Goal: Task Accomplishment & Management: Manage account settings

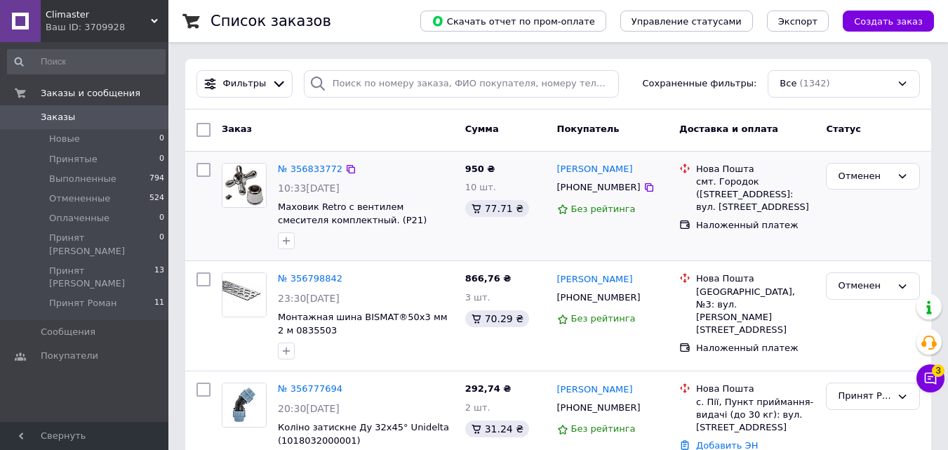
scroll to position [210, 0]
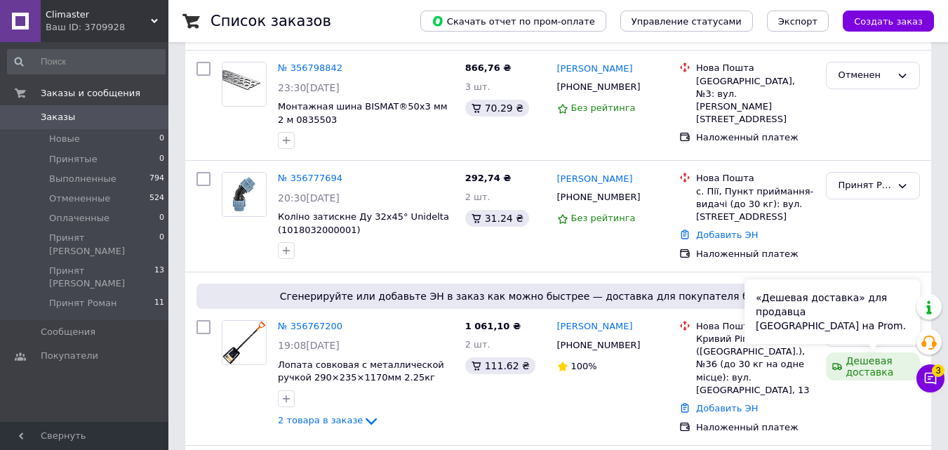
click at [918, 377] on button "Чат с покупателем 3" at bounding box center [930, 378] width 28 height 28
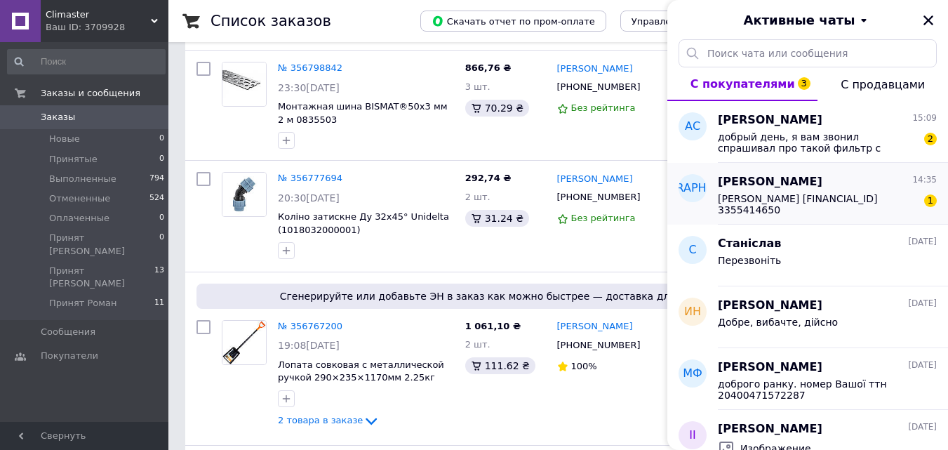
click at [851, 220] on div "Иван Шевченко 14:35 Шевченко Іван Ігорович UA333220010000026200306978686 335541…" at bounding box center [833, 194] width 230 height 62
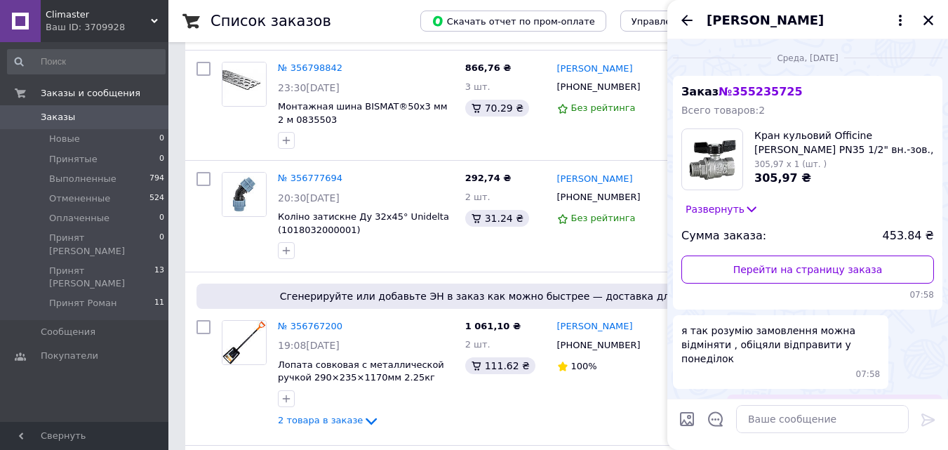
scroll to position [1897, 0]
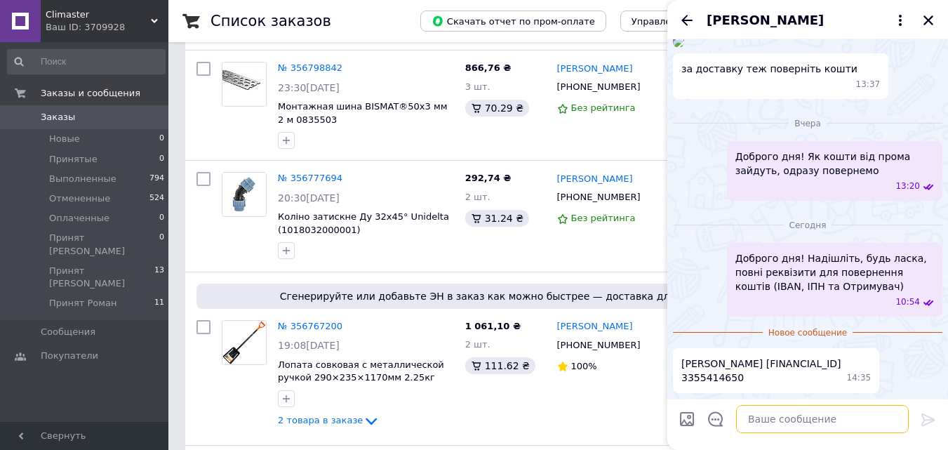
click at [796, 413] on textarea at bounding box center [822, 419] width 173 height 28
type textarea "Дякую!"
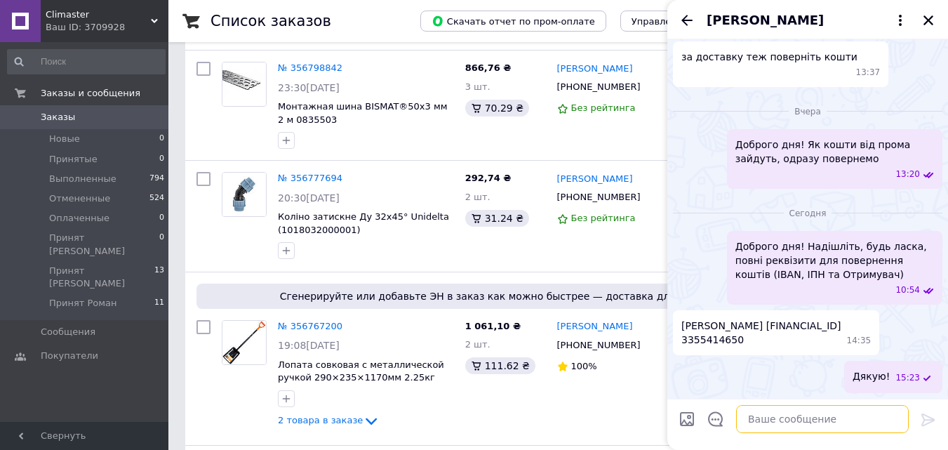
scroll to position [1488, 0]
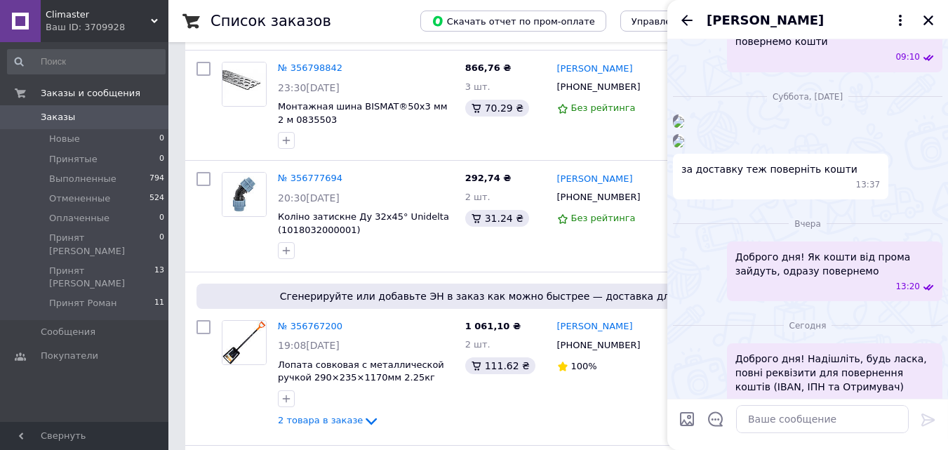
click at [684, 147] on img at bounding box center [678, 141] width 11 height 11
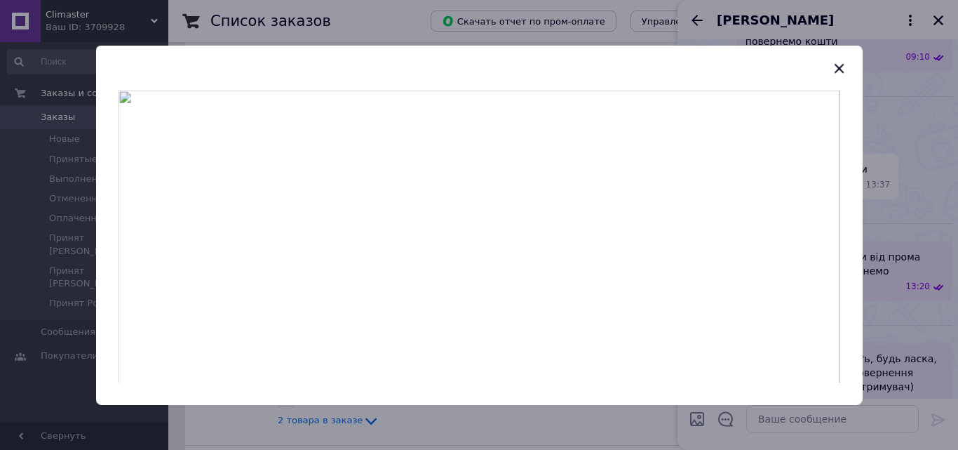
click at [955, 173] on div at bounding box center [479, 225] width 958 height 450
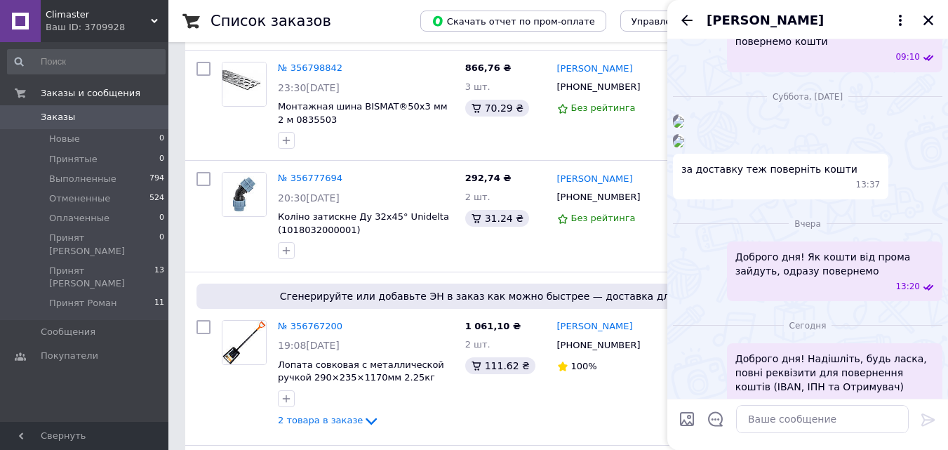
click at [684, 118] on img at bounding box center [678, 121] width 11 height 11
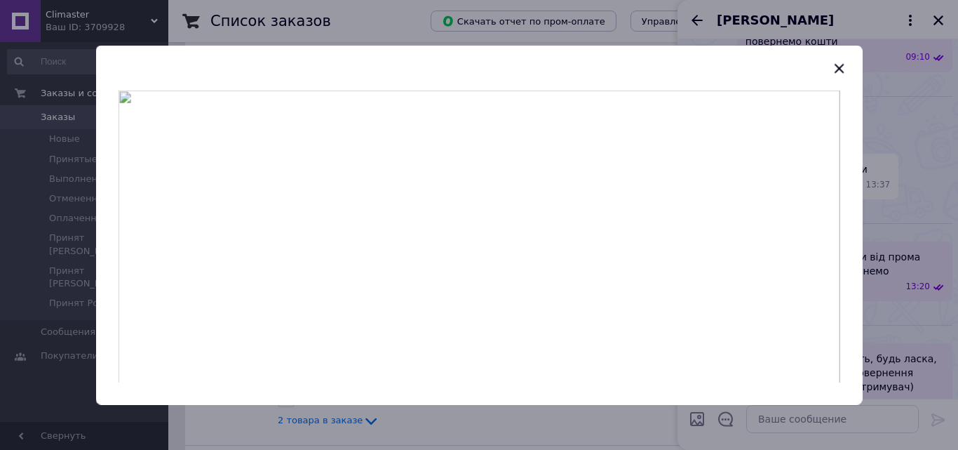
click at [491, 164] on img at bounding box center [480, 236] width 722 height 293
click at [839, 69] on icon "button" at bounding box center [839, 68] width 9 height 9
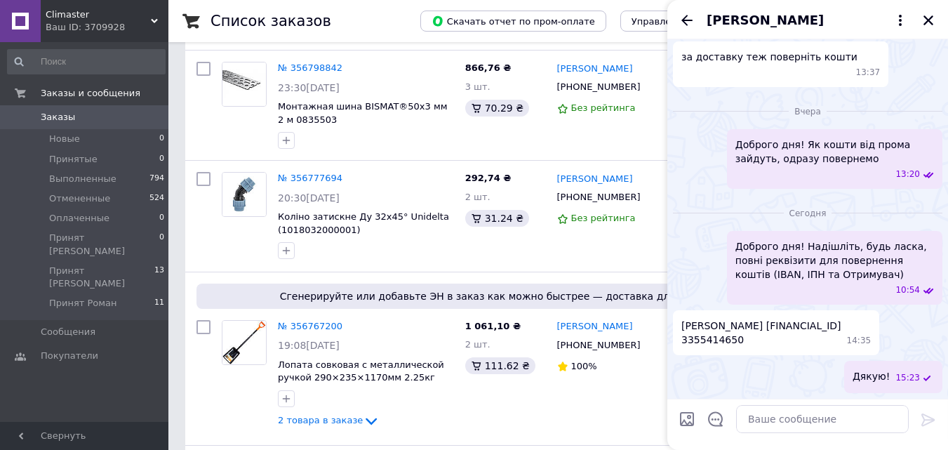
scroll to position [1909, 0]
click at [799, 424] on textarea at bounding box center [822, 419] width 173 height 28
click at [784, 319] on span "Шевченко Іван Ігорович UA333220010000026200306978686 3355414650" at bounding box center [761, 333] width 160 height 28
drag, startPoint x: 683, startPoint y: 294, endPoint x: 770, endPoint y: 344, distance: 100.6
click at [770, 344] on div "Шевченко Іван Ігорович UA333220010000026200306978686 3355414650 14:35" at bounding box center [776, 332] width 206 height 45
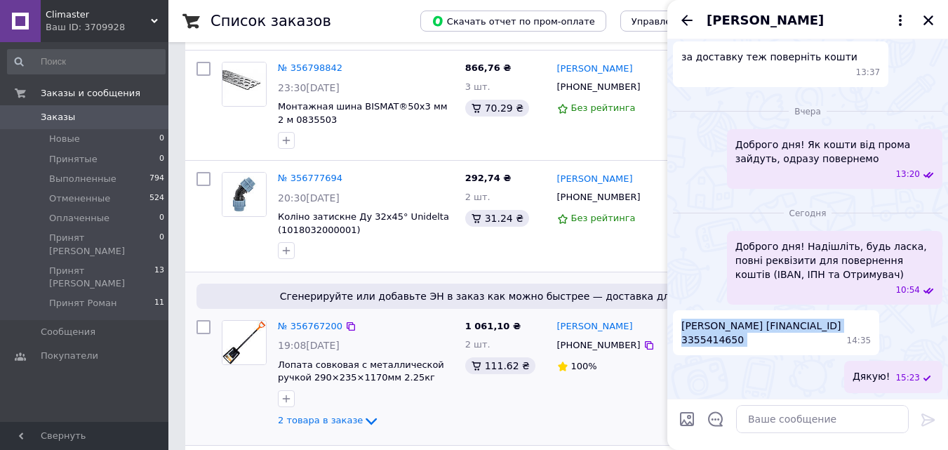
copy span "Шевченко Іван Ігорович UA333220010000026200306978686 3355414650"
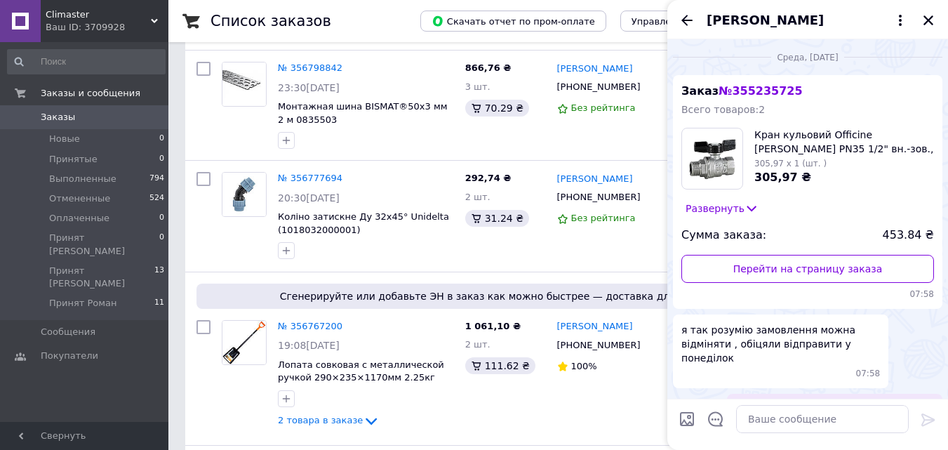
scroll to position [0, 0]
click at [754, 88] on span "№ 355235725" at bounding box center [759, 91] width 83 height 13
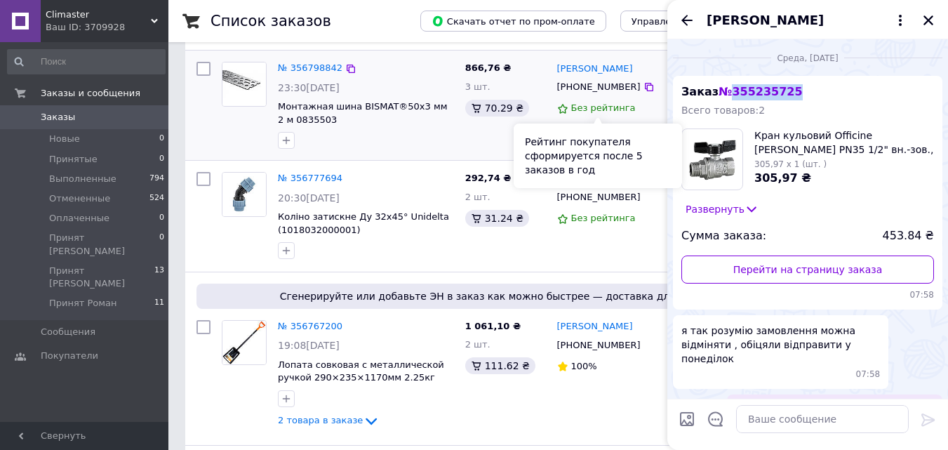
copy span "355235725"
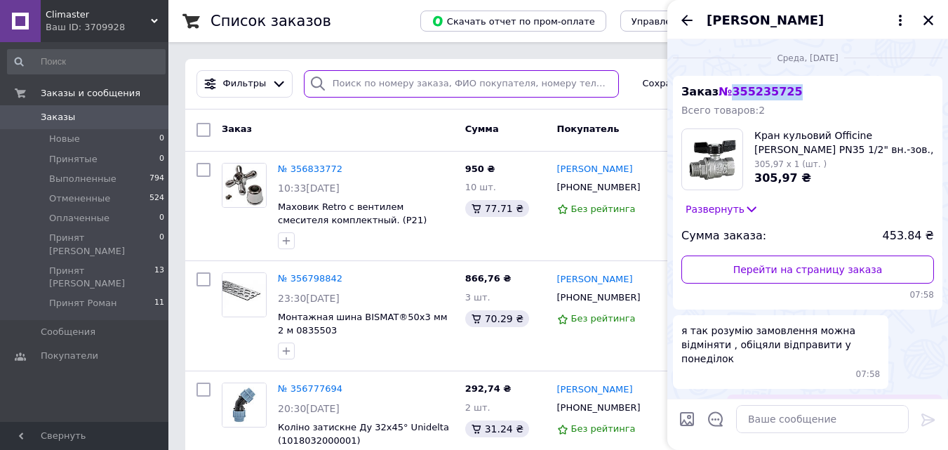
click at [415, 92] on input "search" at bounding box center [461, 83] width 315 height 27
paste input "355235725"
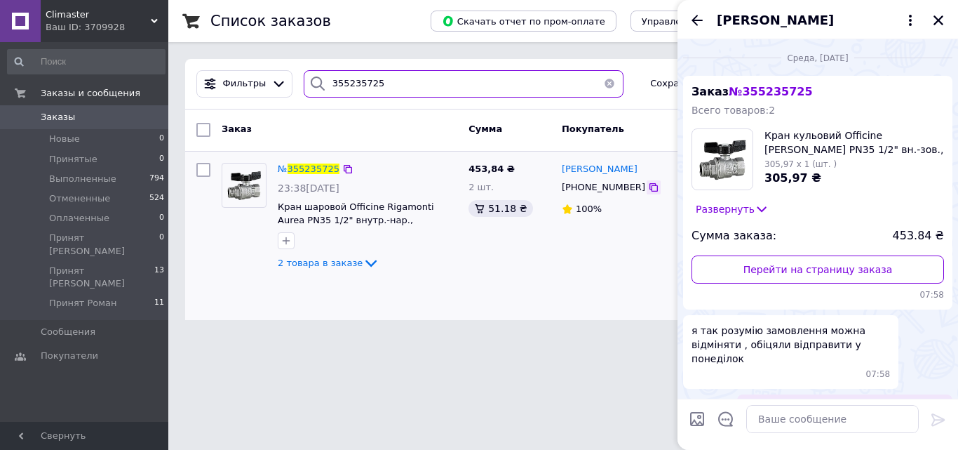
type input "355235725"
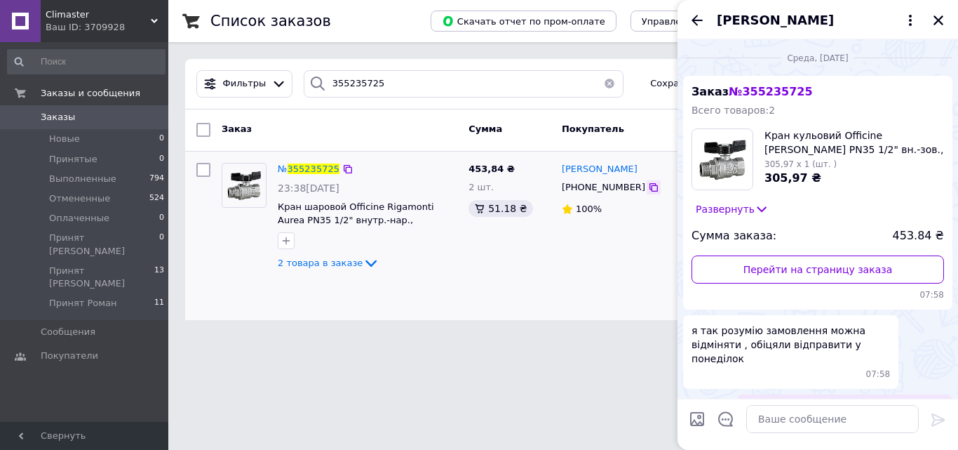
click at [650, 192] on icon at bounding box center [654, 187] width 8 height 8
click at [951, 22] on div "[PERSON_NAME]" at bounding box center [818, 19] width 281 height 39
click at [941, 22] on icon "Закрыть" at bounding box center [939, 20] width 10 height 10
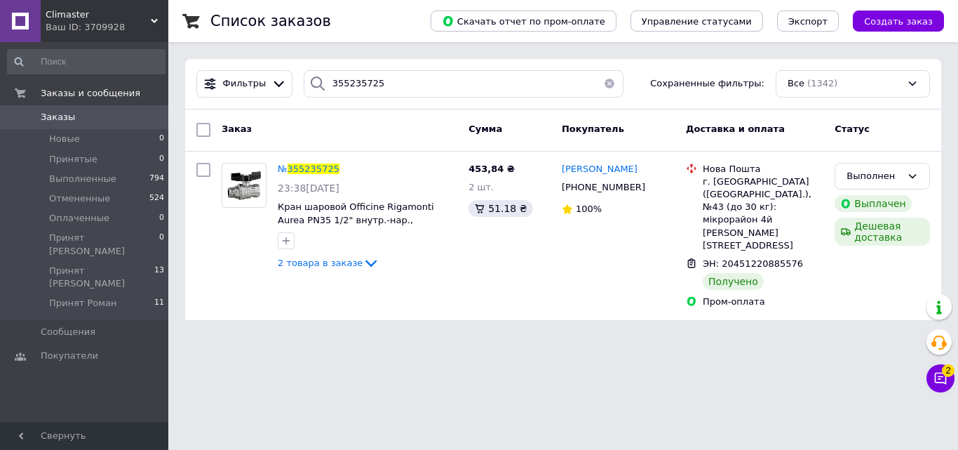
click at [123, 120] on span "Заказы" at bounding box center [85, 117] width 89 height 13
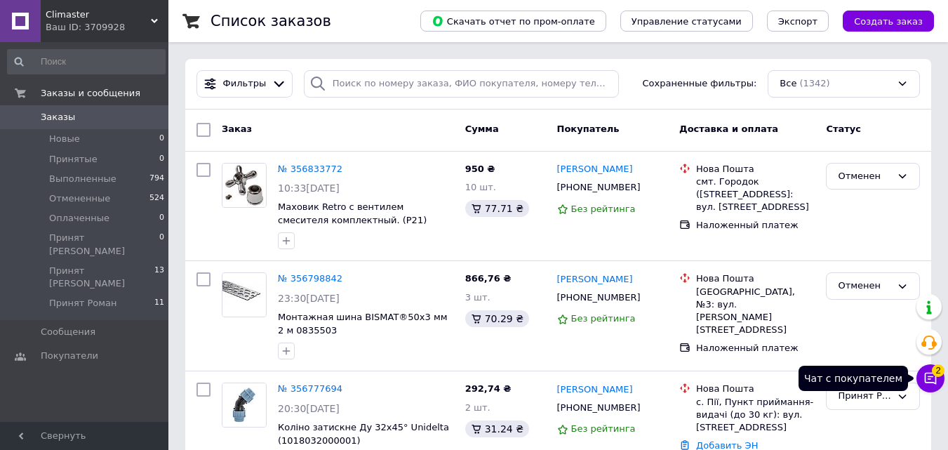
click at [933, 372] on span "2" at bounding box center [938, 369] width 13 height 13
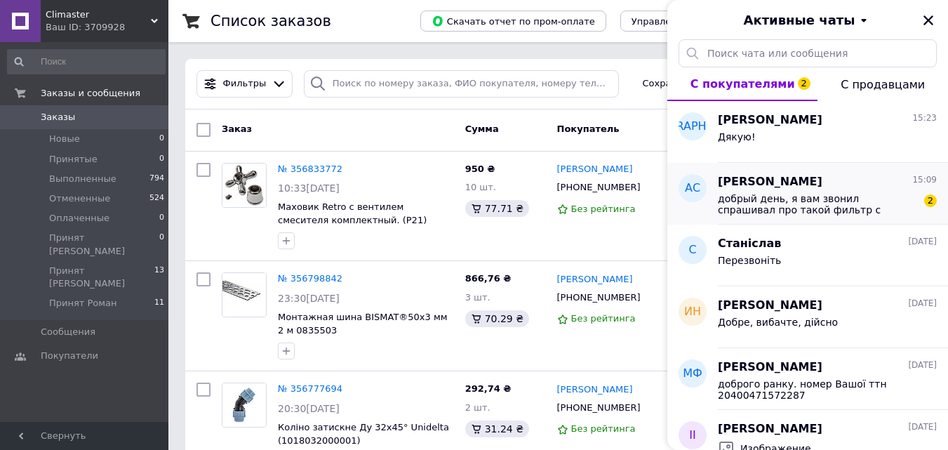
click at [805, 204] on span "добрый день, я вам звонил спрашивал про такой фильтр c гайками на 1/2, а есть т…" at bounding box center [817, 204] width 199 height 22
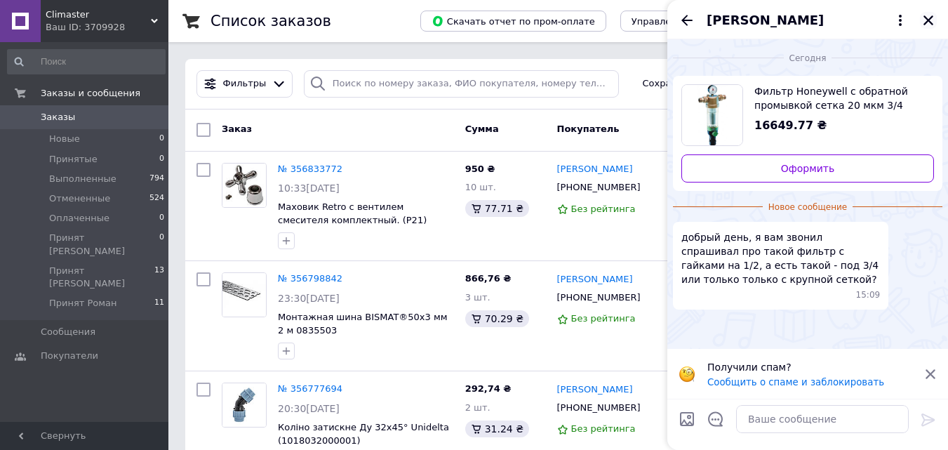
click at [921, 19] on button "Закрыть" at bounding box center [928, 20] width 17 height 17
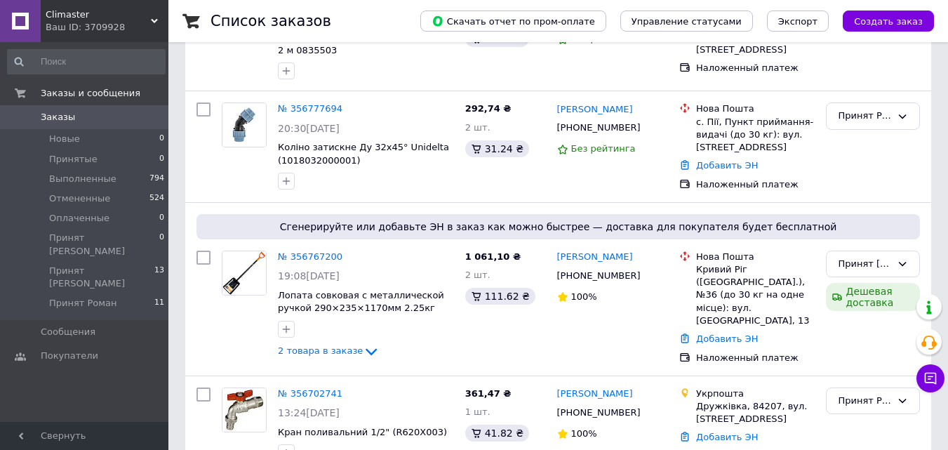
scroll to position [281, 0]
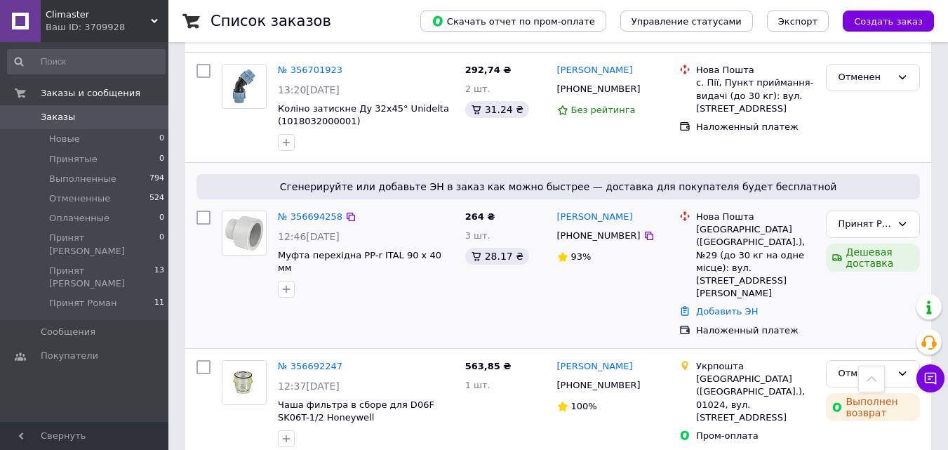
scroll to position [1052, 0]
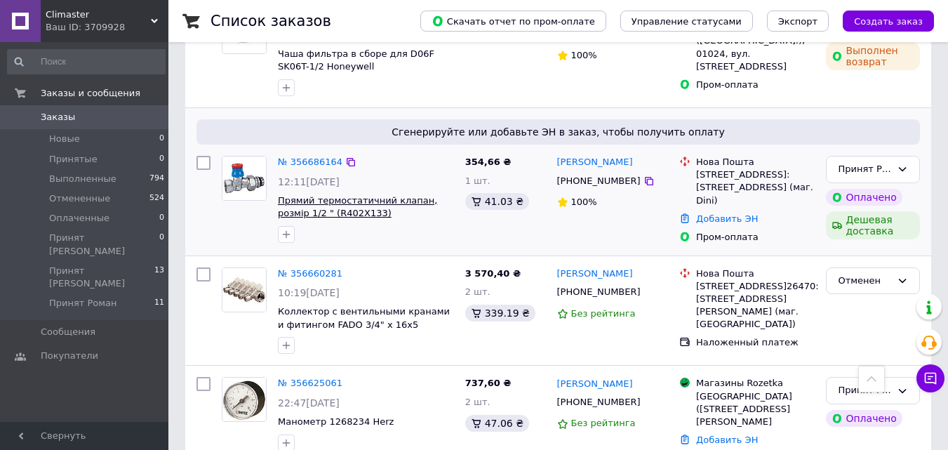
click at [349, 195] on span "Прямий термостатичний клапан, розмір 1/2 " (R402X133)" at bounding box center [357, 207] width 159 height 24
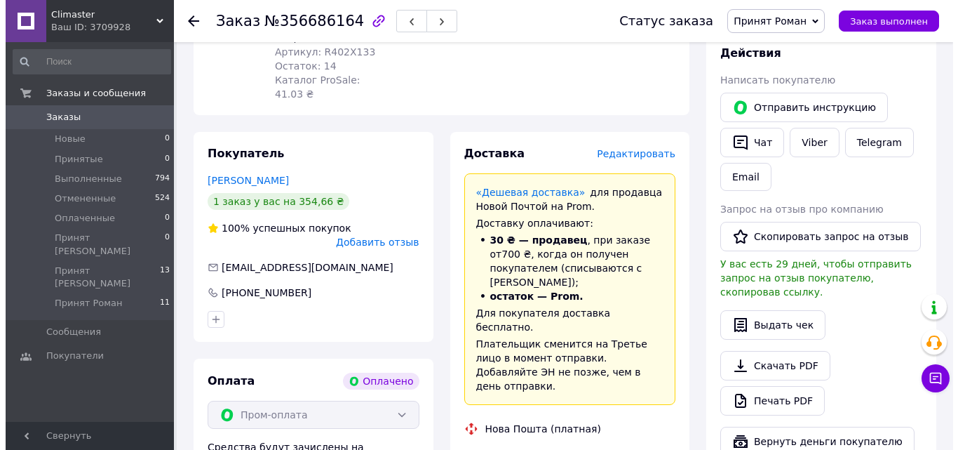
scroll to position [683, 0]
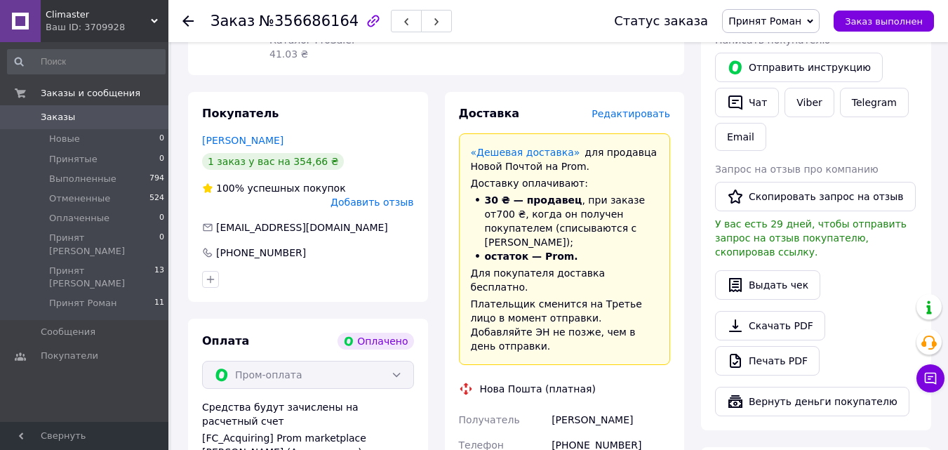
click at [651, 108] on span "Редактировать" at bounding box center [630, 113] width 79 height 11
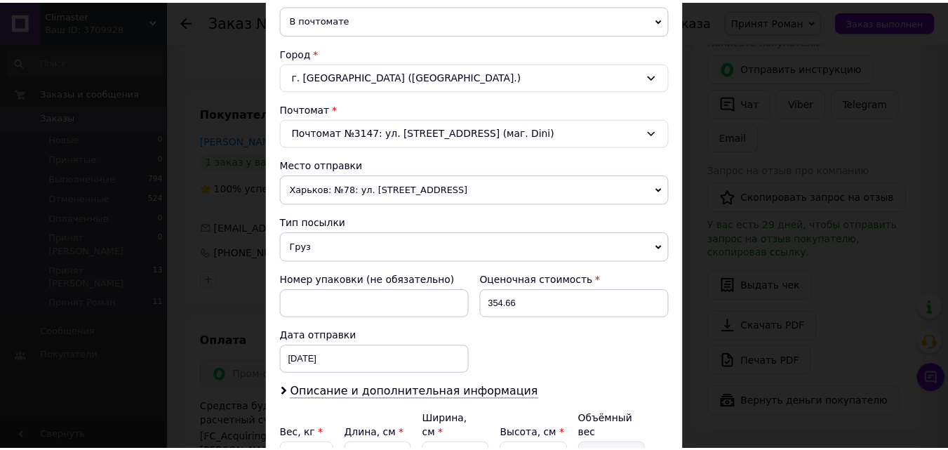
scroll to position [351, 0]
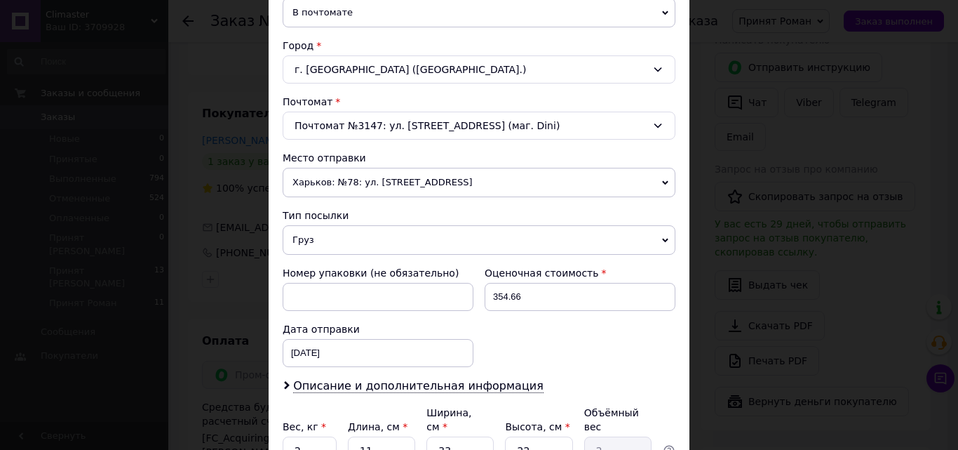
click at [863, 203] on div "× Редактирование доставки Способ доставки Нова Пошта (платная) Плательщик Получ…" at bounding box center [479, 225] width 958 height 450
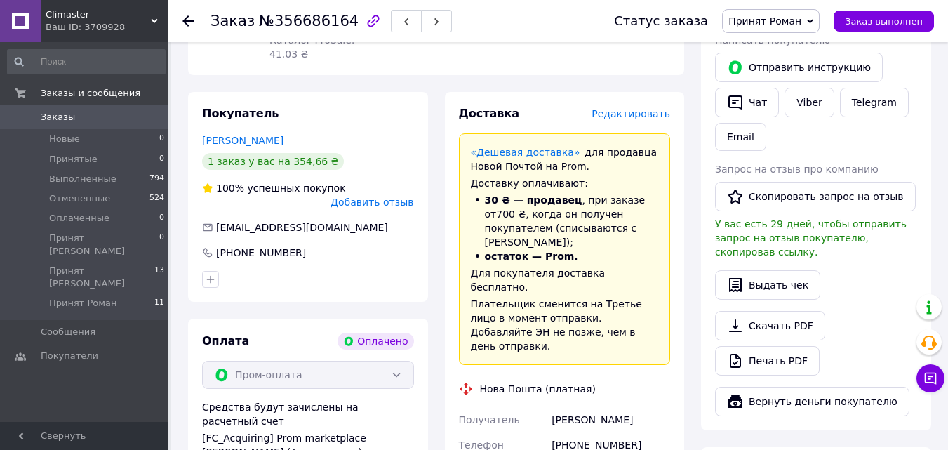
scroll to position [963, 0]
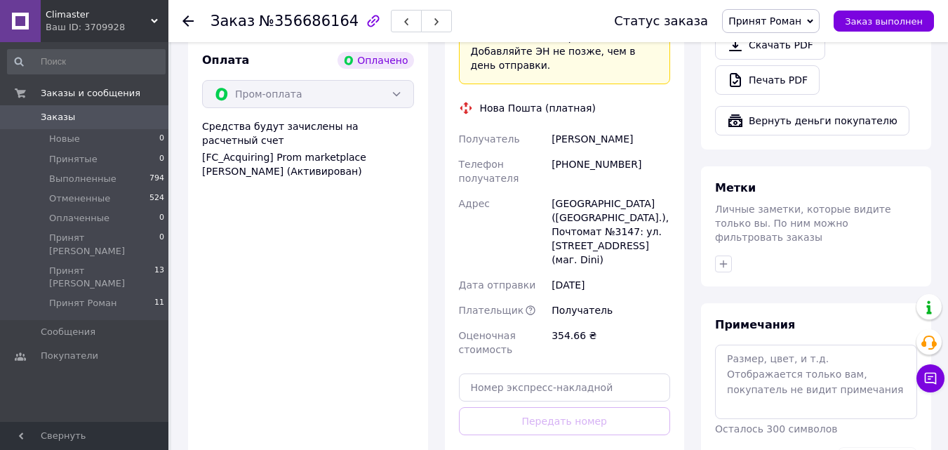
click at [621, 358] on div "Доставка Редактировать «Дешевая доставка»   для продавца Новой Почтой на Prom. …" at bounding box center [565, 161] width 212 height 672
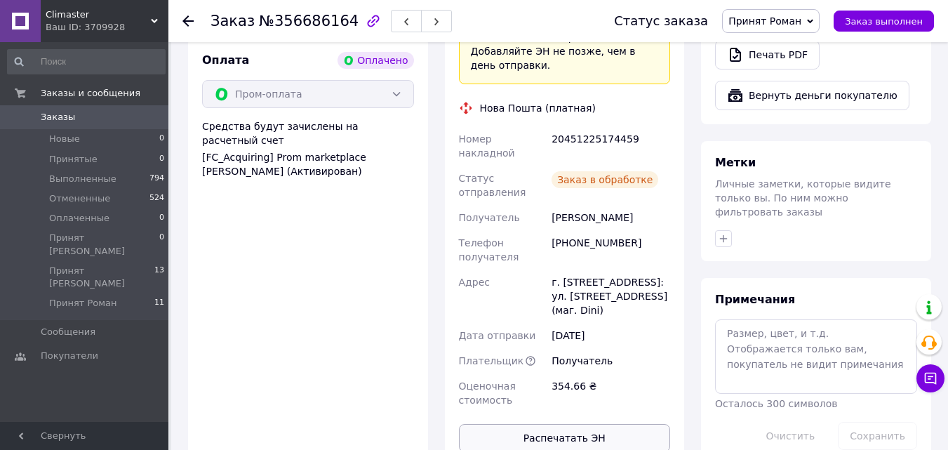
click at [620, 424] on button "Распечатать ЭН" at bounding box center [565, 438] width 212 height 28
click at [915, 416] on div "Сохранить" at bounding box center [877, 435] width 91 height 39
click at [928, 381] on icon at bounding box center [930, 378] width 14 height 14
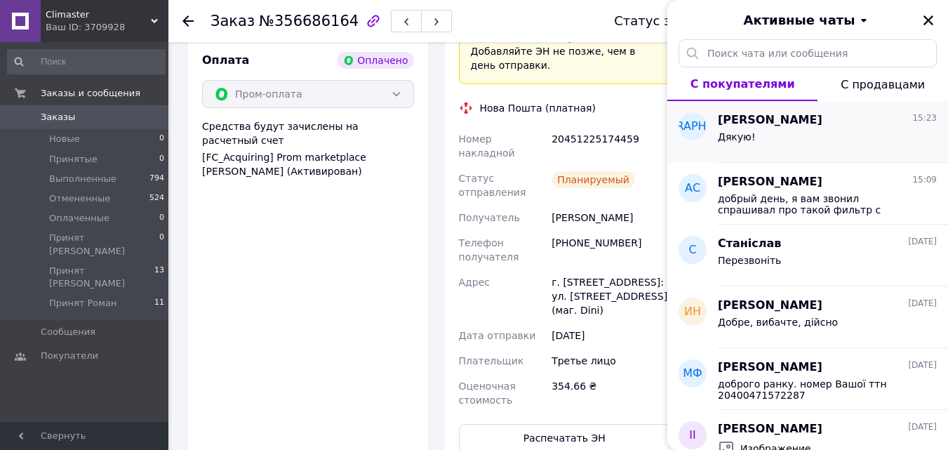
click at [763, 143] on div "Дякую!" at bounding box center [827, 139] width 219 height 22
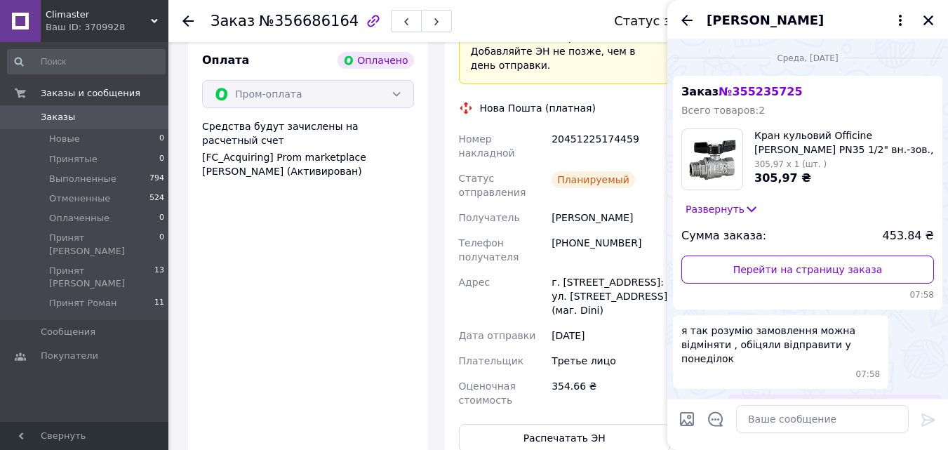
scroll to position [1909, 0]
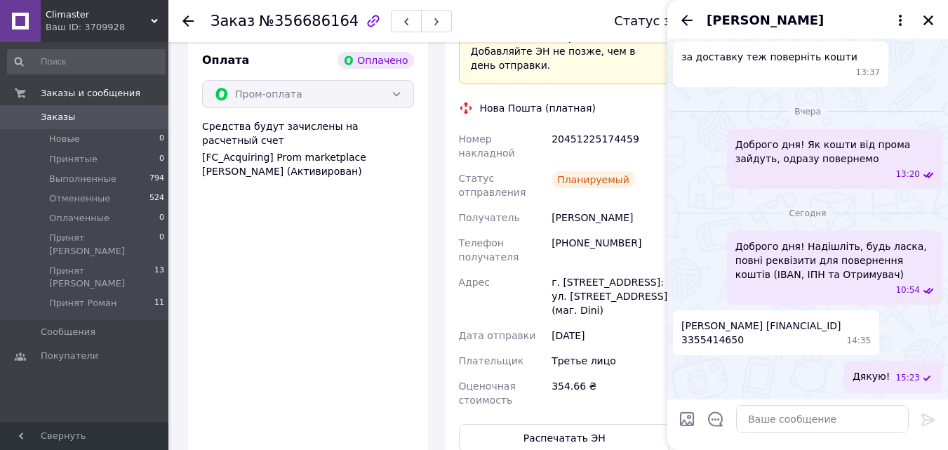
click at [686, 20] on icon "Назад" at bounding box center [686, 20] width 11 height 11
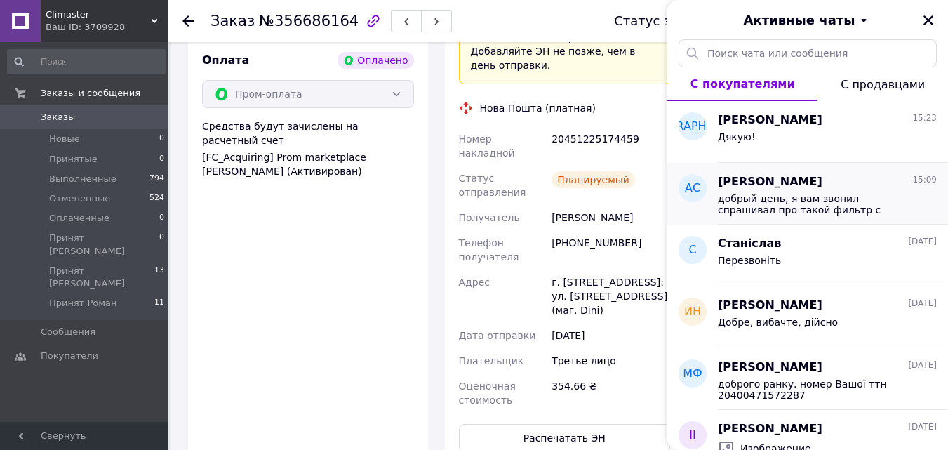
click at [839, 180] on div "Андрей Самохвалов 15:09" at bounding box center [827, 182] width 219 height 16
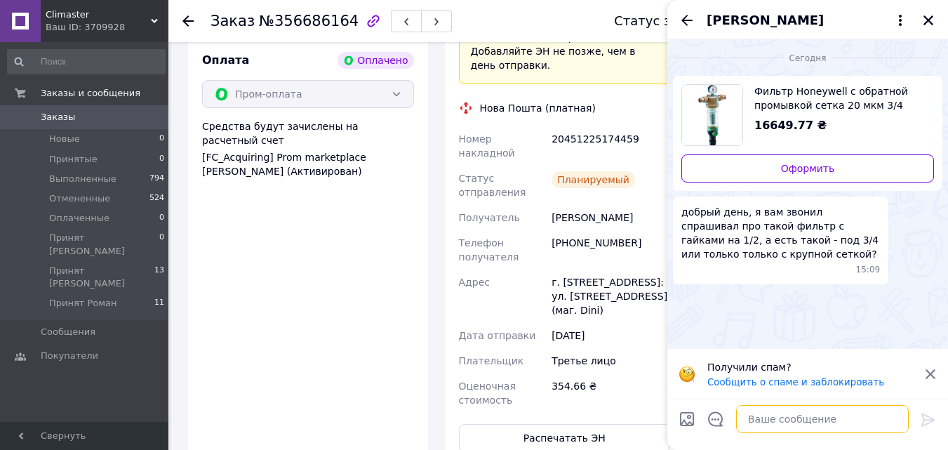
click at [834, 406] on textarea at bounding box center [822, 419] width 173 height 28
type textarea "Доброго дня! Нажаль, цього теж немає"
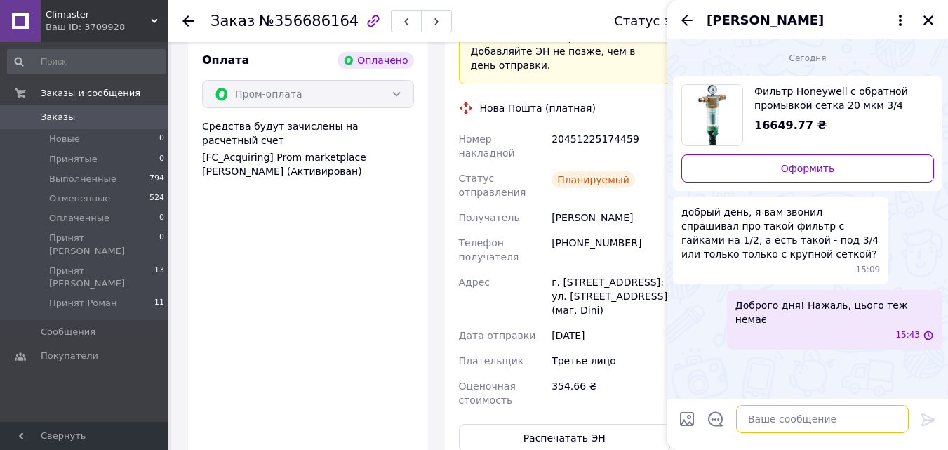
scroll to position [0, 0]
click at [681, 23] on icon "Назад" at bounding box center [686, 20] width 17 height 17
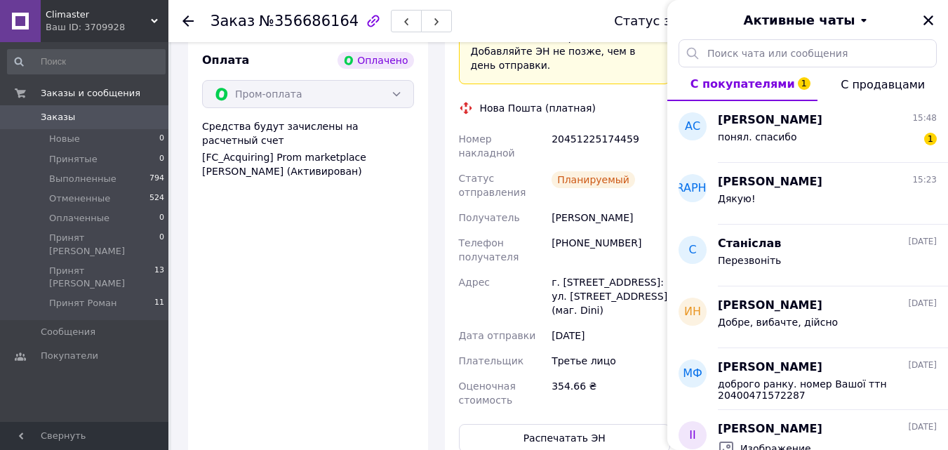
click at [110, 116] on span "Заказы" at bounding box center [85, 117] width 89 height 13
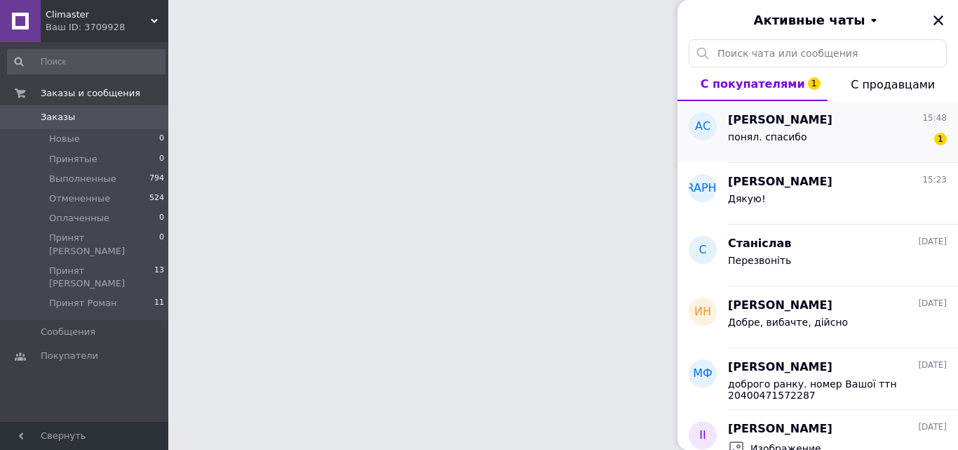
click at [891, 121] on div "Андрей Самохвалов 15:48" at bounding box center [837, 120] width 219 height 16
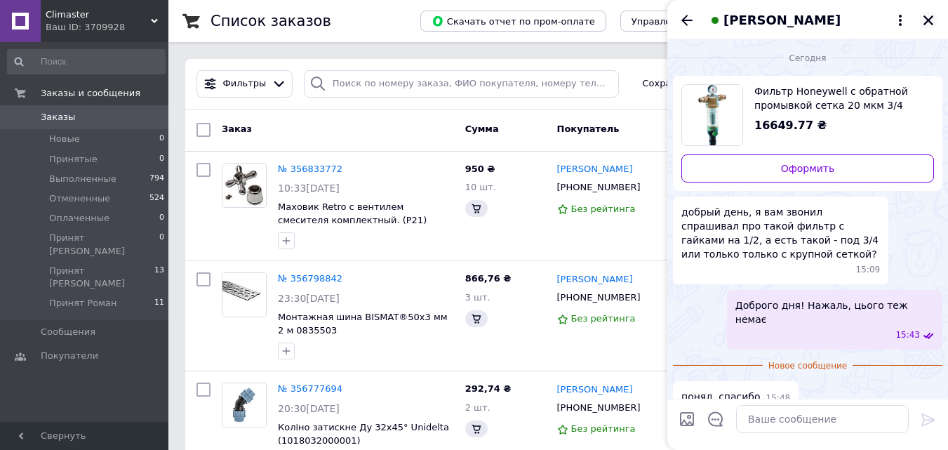
click at [926, 26] on icon "Закрыть" at bounding box center [928, 20] width 13 height 13
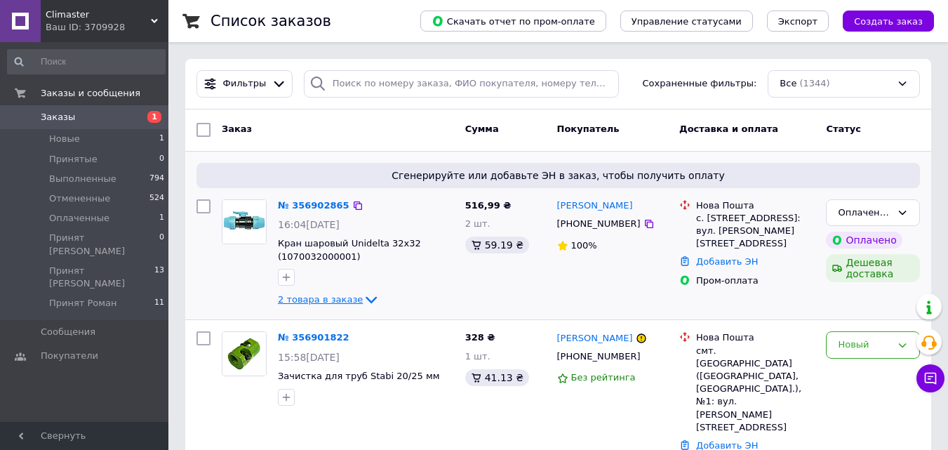
click at [326, 301] on span "2 товара в заказе" at bounding box center [320, 299] width 85 height 11
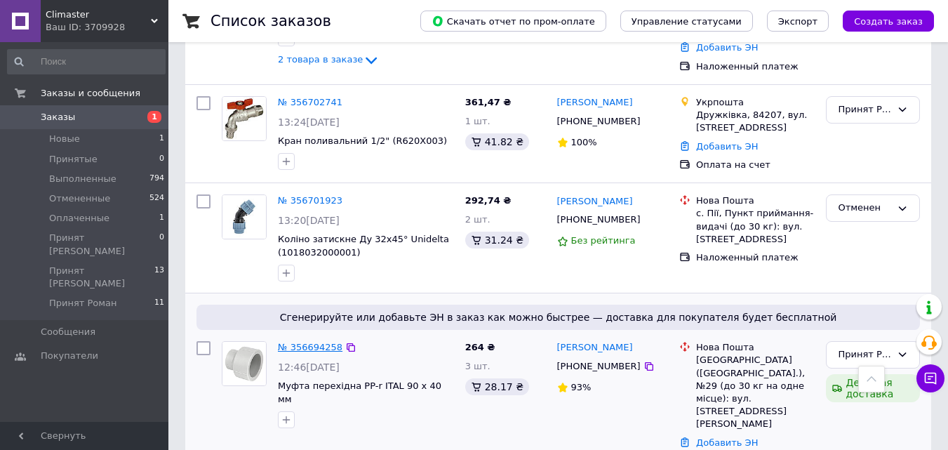
scroll to position [982, 0]
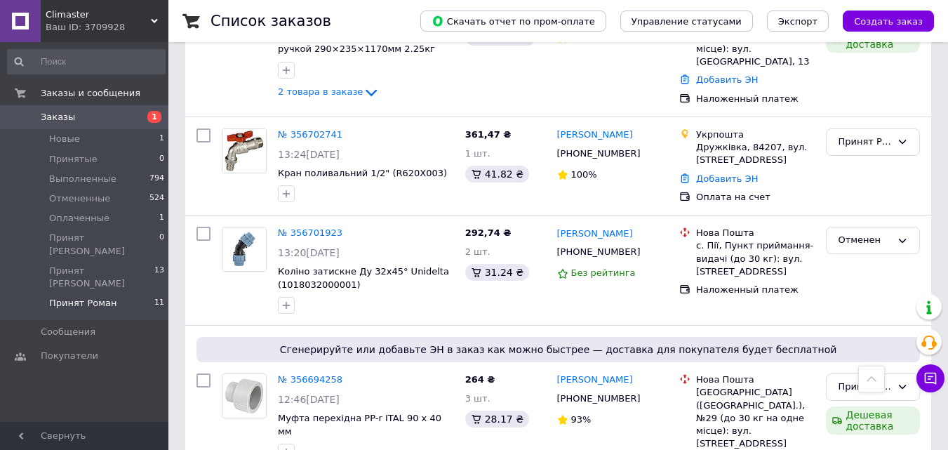
click at [145, 293] on li "Принят Роман 11" at bounding box center [86, 306] width 173 height 27
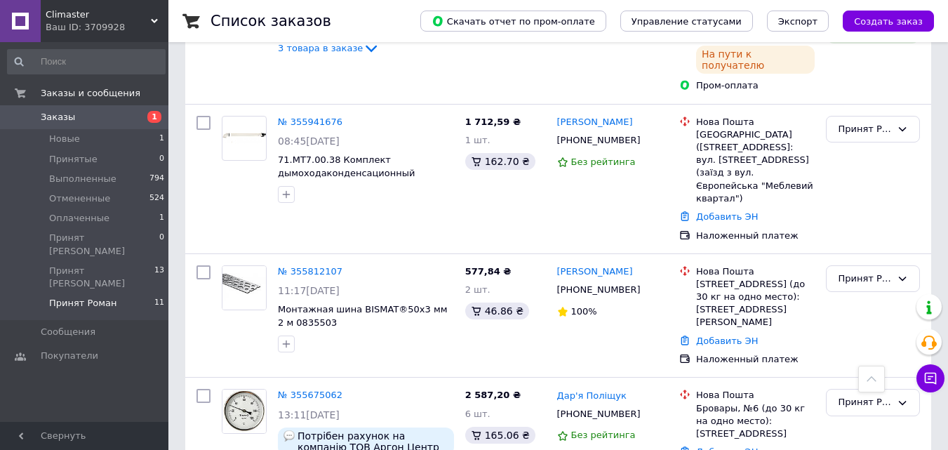
scroll to position [951, 0]
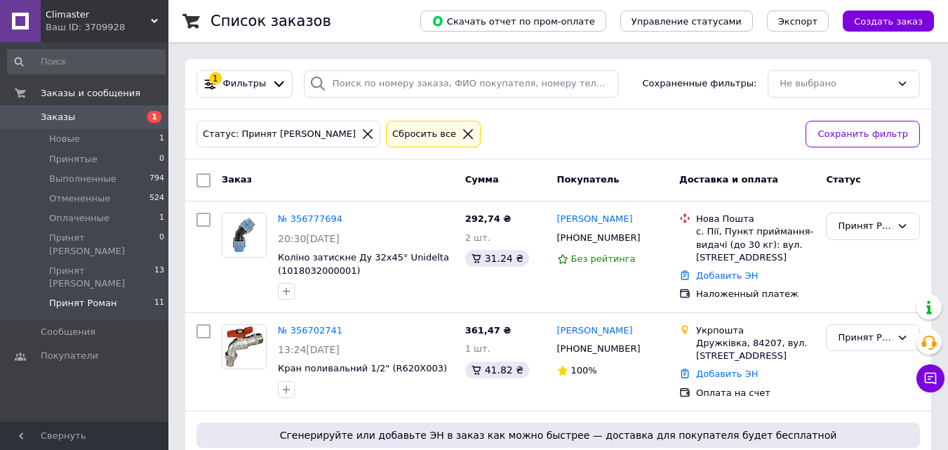
click at [156, 120] on span "1" at bounding box center [154, 117] width 14 height 12
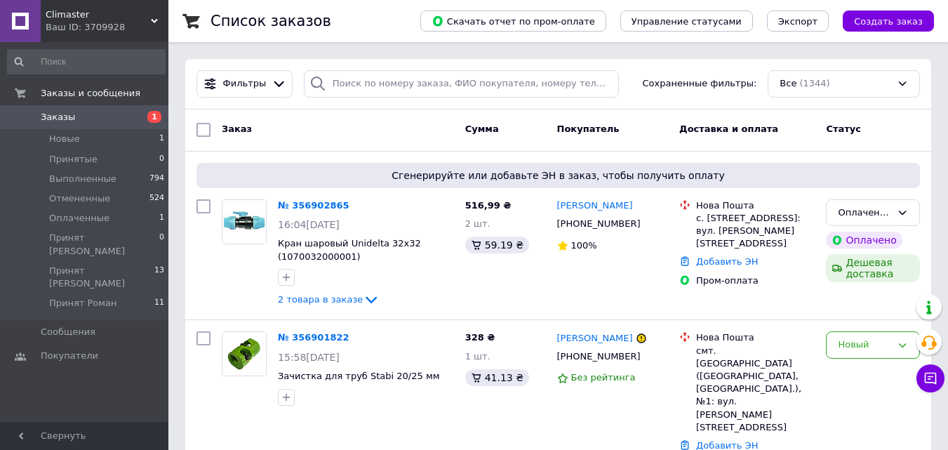
scroll to position [140, 0]
